Goal: Find contact information: Obtain details needed to contact an individual or organization

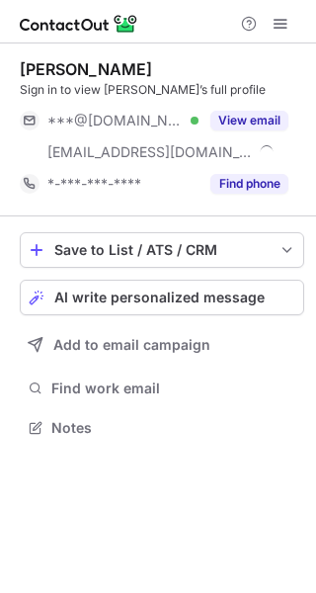
scroll to position [413, 316]
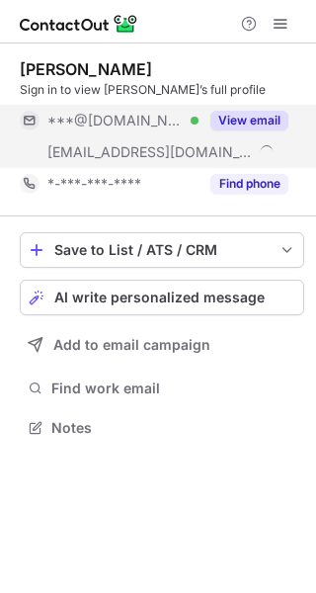
click at [242, 116] on button "View email" at bounding box center [250, 121] width 78 height 20
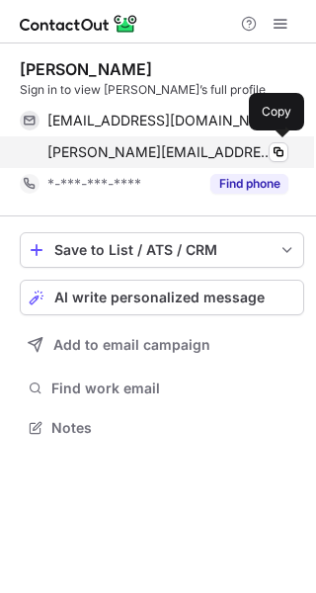
click at [106, 152] on span "jason.cissp@gm.com" at bounding box center [160, 152] width 226 height 18
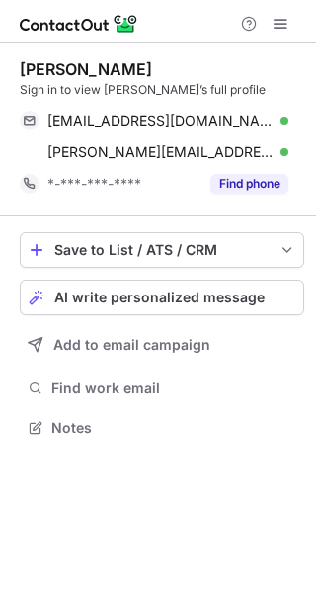
scroll to position [413, 316]
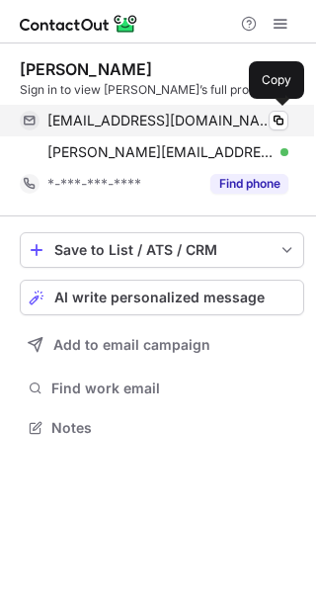
click at [132, 124] on span "jasonr1984@gmail.com" at bounding box center [160, 121] width 226 height 18
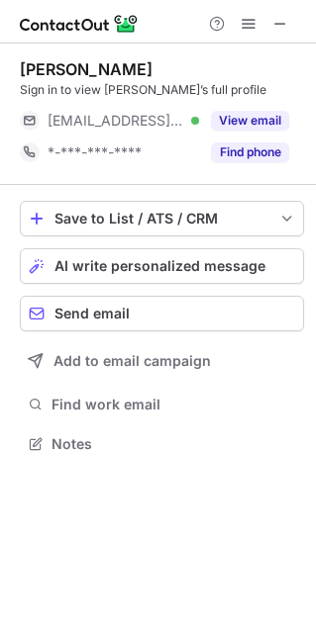
scroll to position [10, 10]
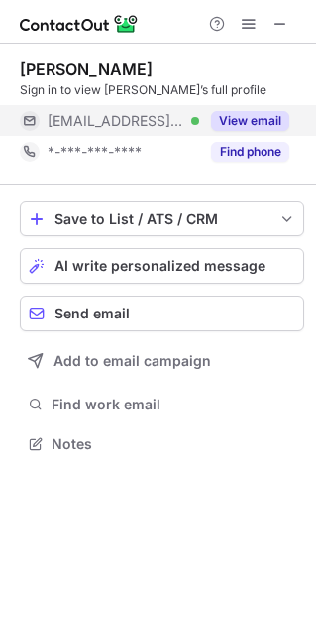
click at [289, 135] on div "***@firstdata.com Verified View email" at bounding box center [162, 121] width 284 height 32
click at [254, 114] on div "***@firstdata.com" at bounding box center [167, 121] width 241 height 18
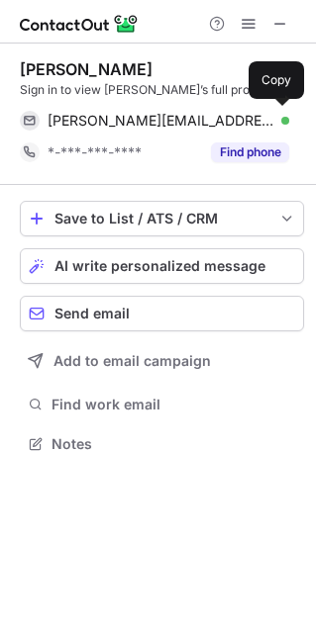
click at [148, 124] on span "jeff.karbowski@firstdata.com" at bounding box center [160, 121] width 226 height 18
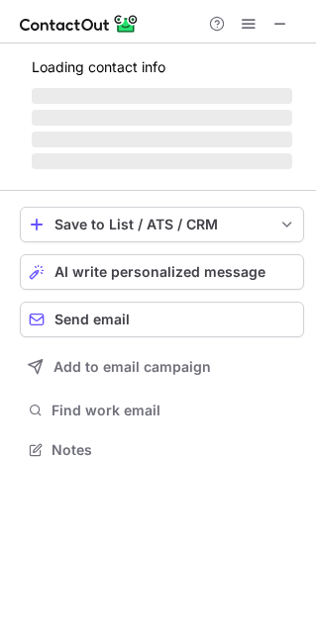
scroll to position [10, 10]
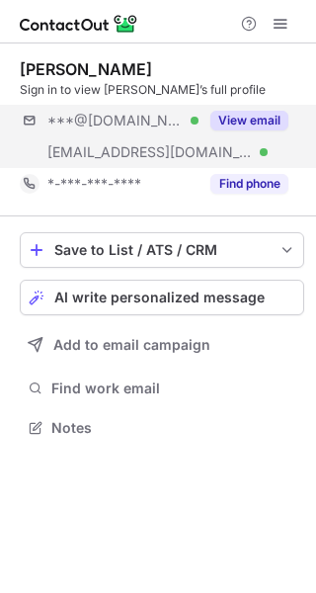
scroll to position [413, 316]
click at [264, 122] on button "View email" at bounding box center [250, 121] width 78 height 20
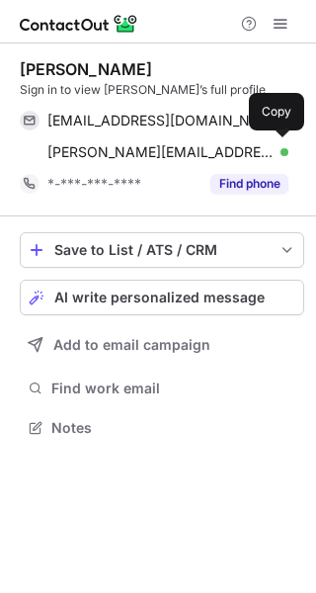
click at [129, 149] on span "[PERSON_NAME][EMAIL_ADDRESS][PERSON_NAME][DOMAIN_NAME]" at bounding box center [160, 152] width 226 height 18
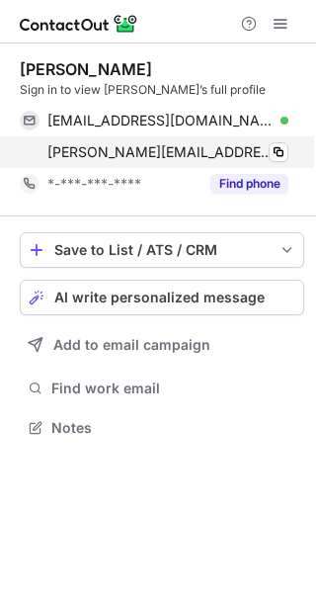
scroll to position [413, 316]
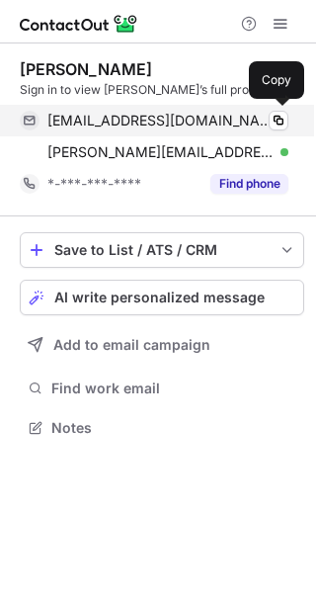
click at [140, 119] on span "nickgee6987@gmail.com" at bounding box center [160, 121] width 226 height 18
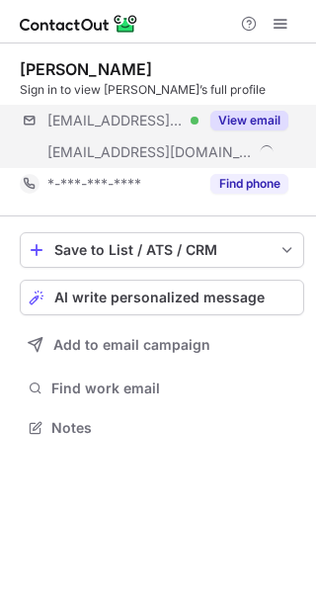
scroll to position [413, 316]
click at [254, 116] on button "View email" at bounding box center [250, 121] width 78 height 20
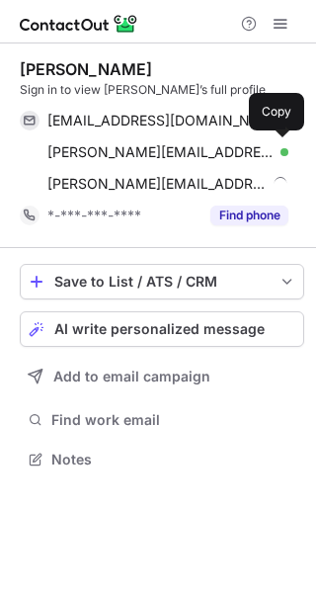
scroll to position [445, 316]
click at [132, 151] on span "beth.skibicki@clevelandcliffs.com" at bounding box center [160, 152] width 226 height 18
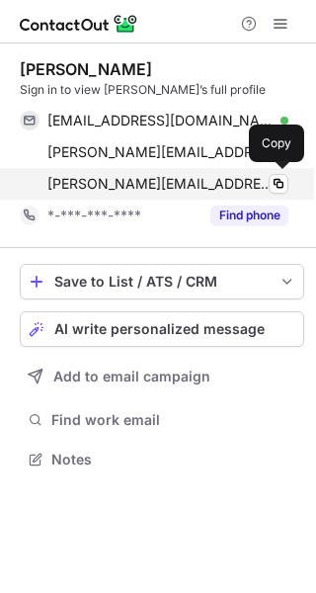
click at [137, 183] on span "beth.skibicki@arcelormittal.com" at bounding box center [160, 184] width 226 height 18
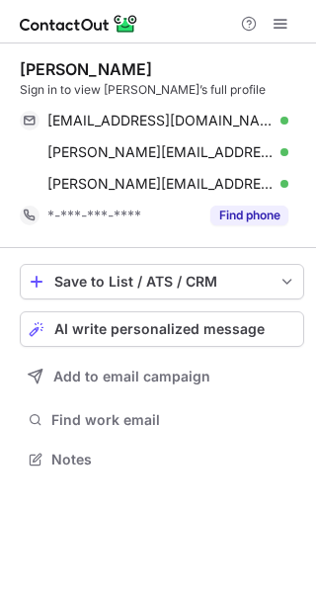
scroll to position [445, 316]
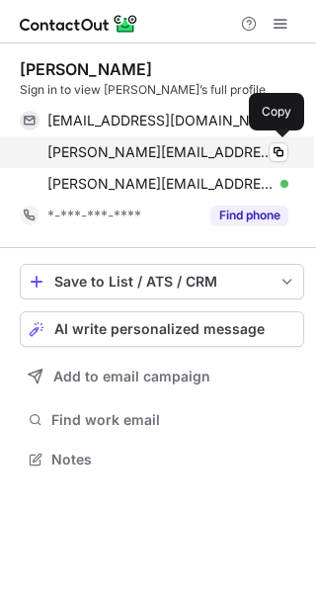
click at [201, 151] on span "[PERSON_NAME][EMAIL_ADDRESS][PERSON_NAME][DOMAIN_NAME]" at bounding box center [160, 152] width 226 height 18
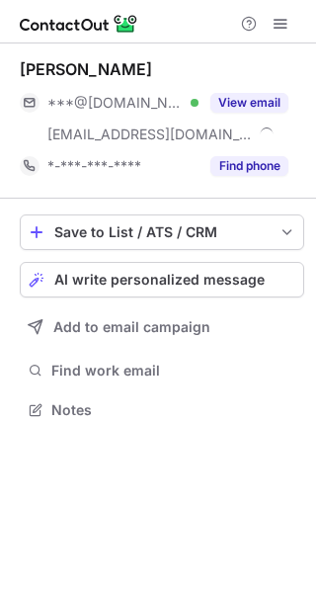
scroll to position [396, 316]
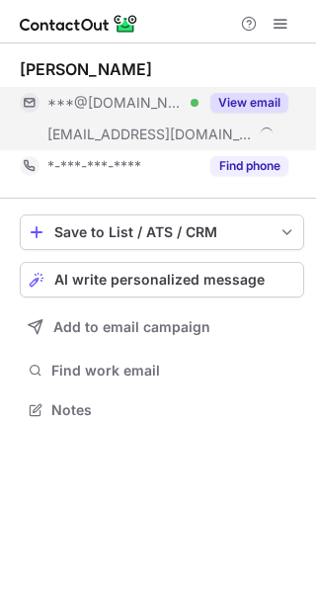
click at [251, 102] on button "View email" at bounding box center [250, 103] width 78 height 20
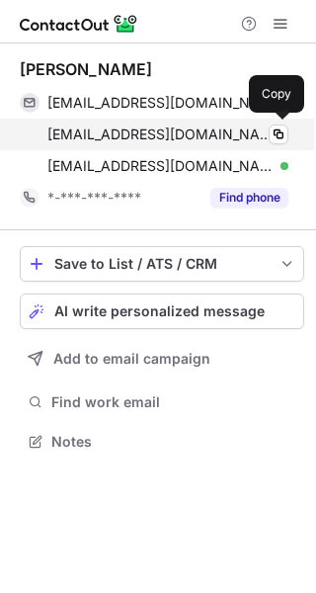
scroll to position [427, 316]
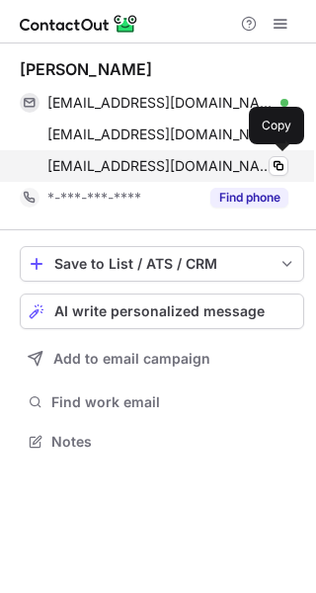
click at [136, 165] on span "[EMAIL_ADDRESS][DOMAIN_NAME]" at bounding box center [160, 166] width 226 height 18
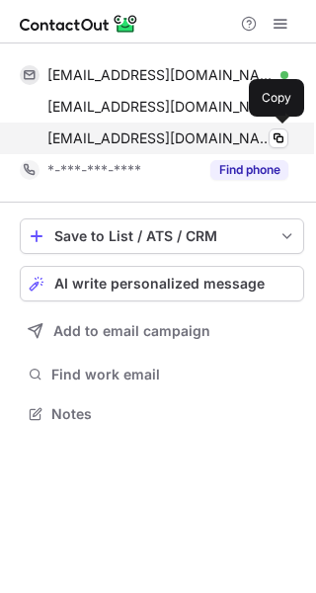
scroll to position [400, 316]
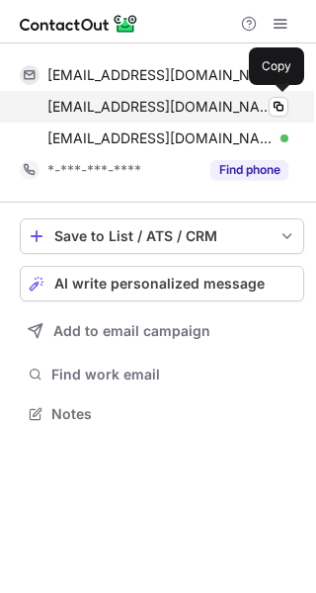
click at [185, 100] on span "royalblacksmith1@gmail.com" at bounding box center [160, 107] width 226 height 18
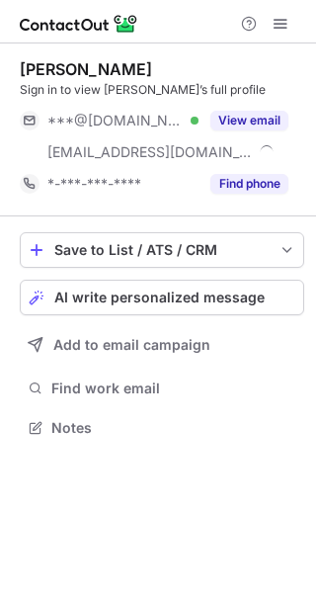
scroll to position [413, 316]
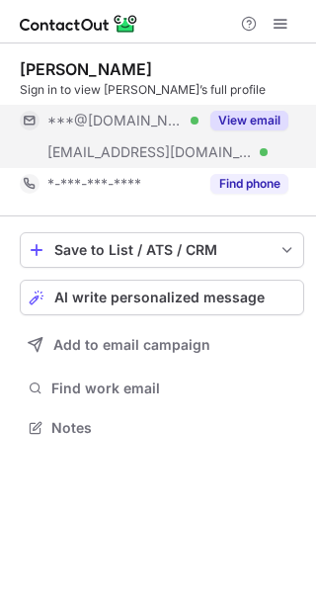
click at [265, 114] on button "View email" at bounding box center [250, 121] width 78 height 20
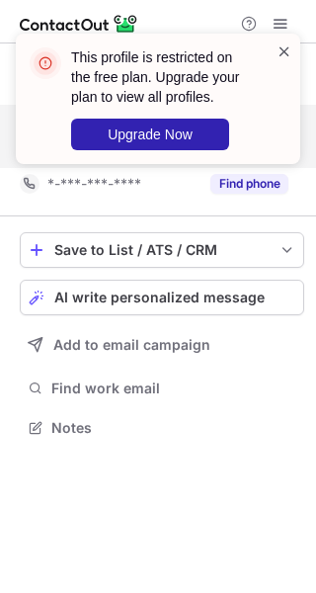
click at [281, 52] on span at bounding box center [285, 52] width 16 height 20
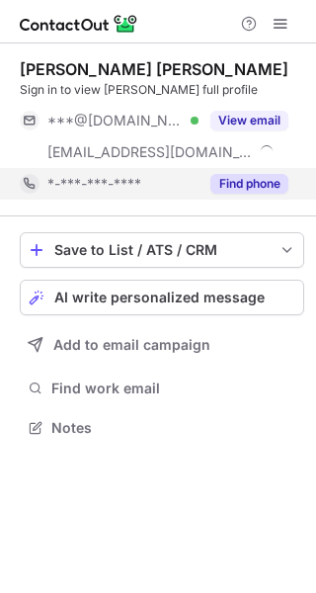
scroll to position [413, 316]
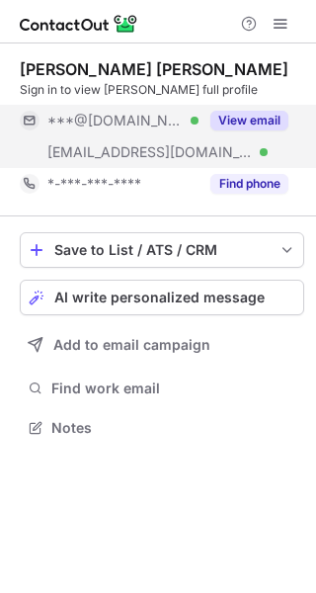
click at [244, 116] on button "View email" at bounding box center [250, 121] width 78 height 20
